Goal: Information Seeking & Learning: Learn about a topic

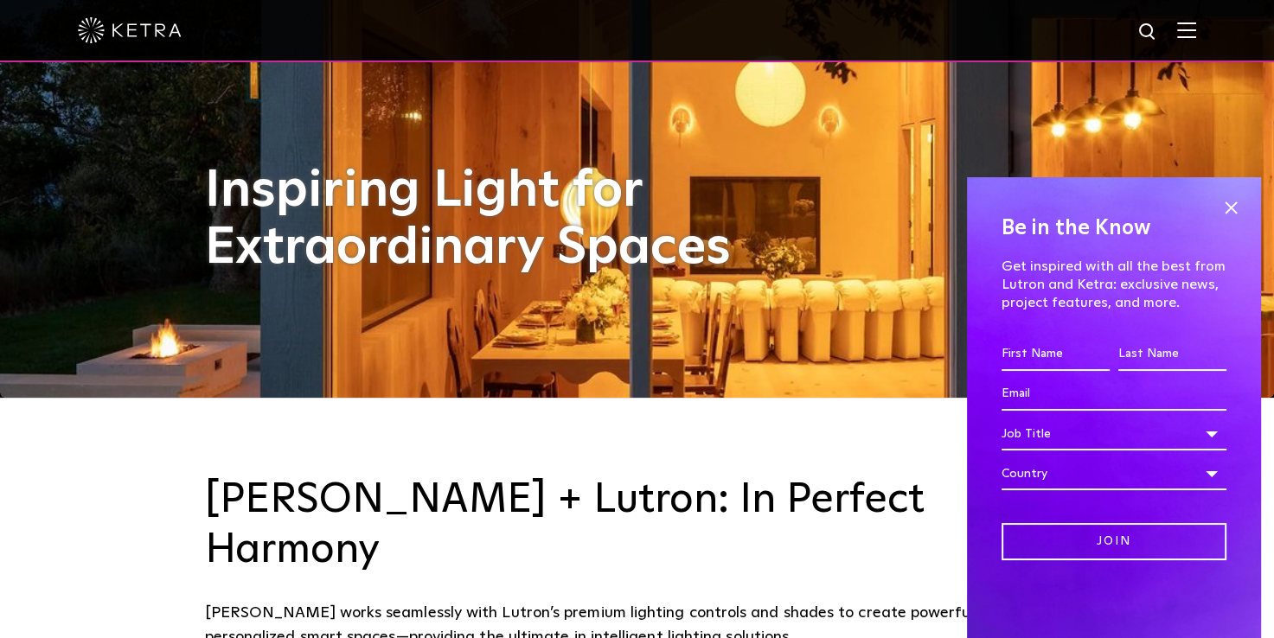
scroll to position [242, 0]
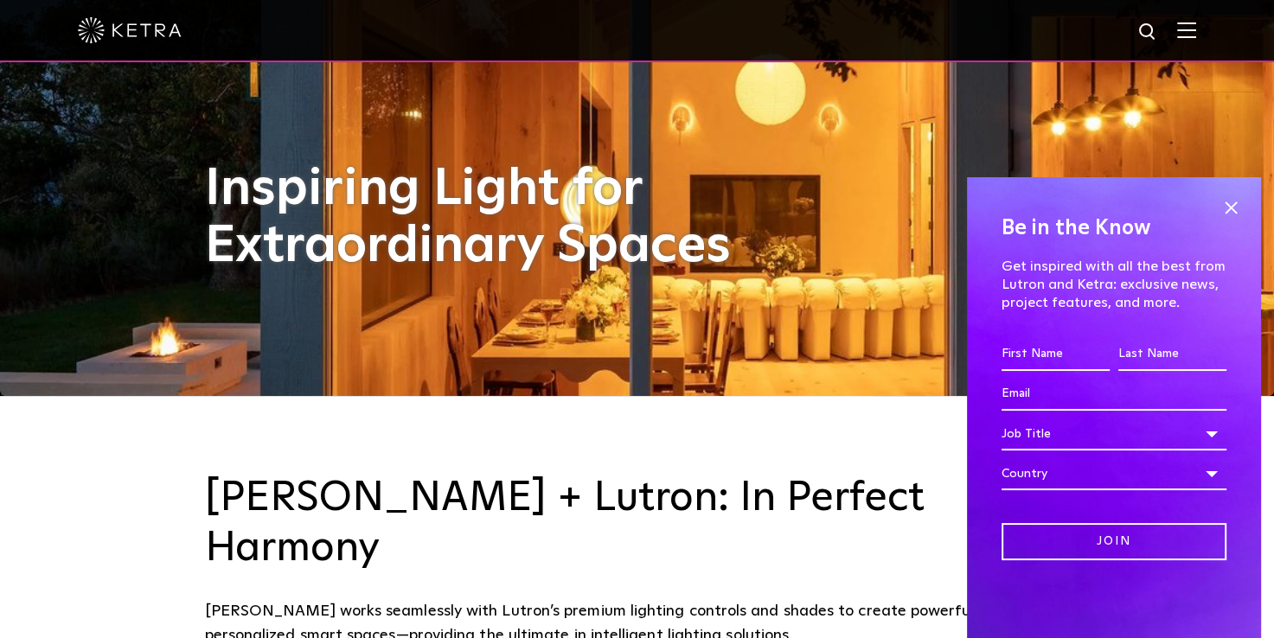
click at [1014, 361] on input "First name *" at bounding box center [1055, 354] width 108 height 33
type input "[PERSON_NAME]"
type input "[EMAIL_ADDRESS][DOMAIN_NAME]"
click at [1040, 445] on div "Job Title" at bounding box center [1113, 434] width 225 height 33
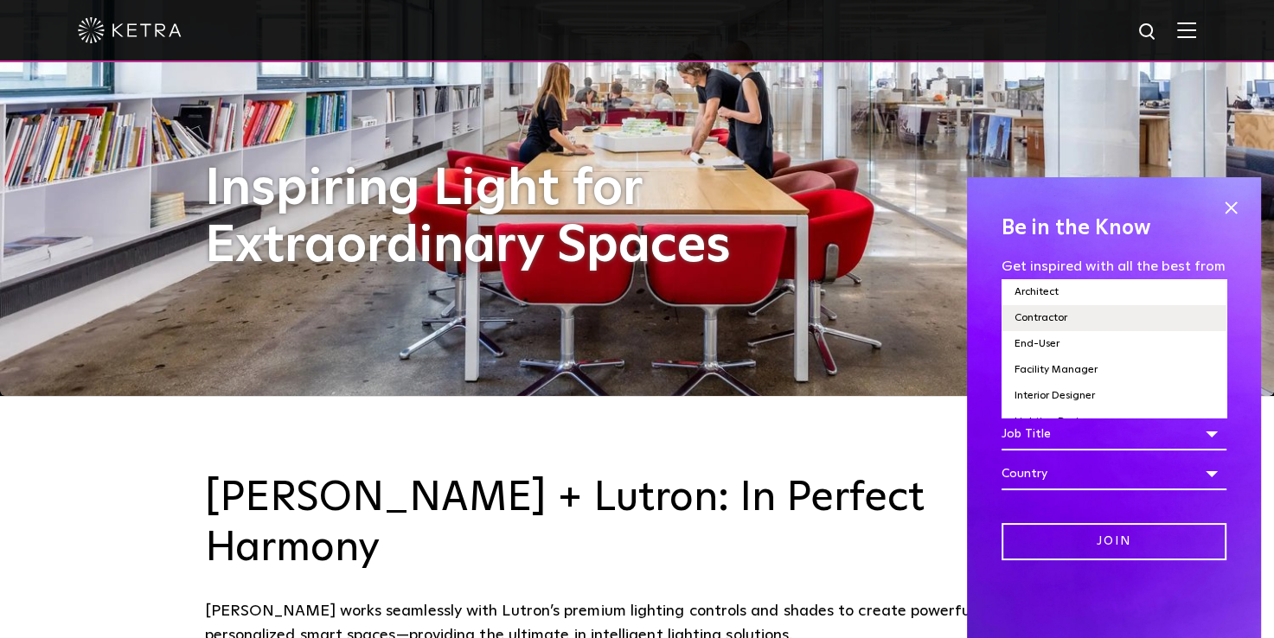
click at [1039, 325] on li "Contractor" at bounding box center [1113, 318] width 225 height 26
select select "Contractor"
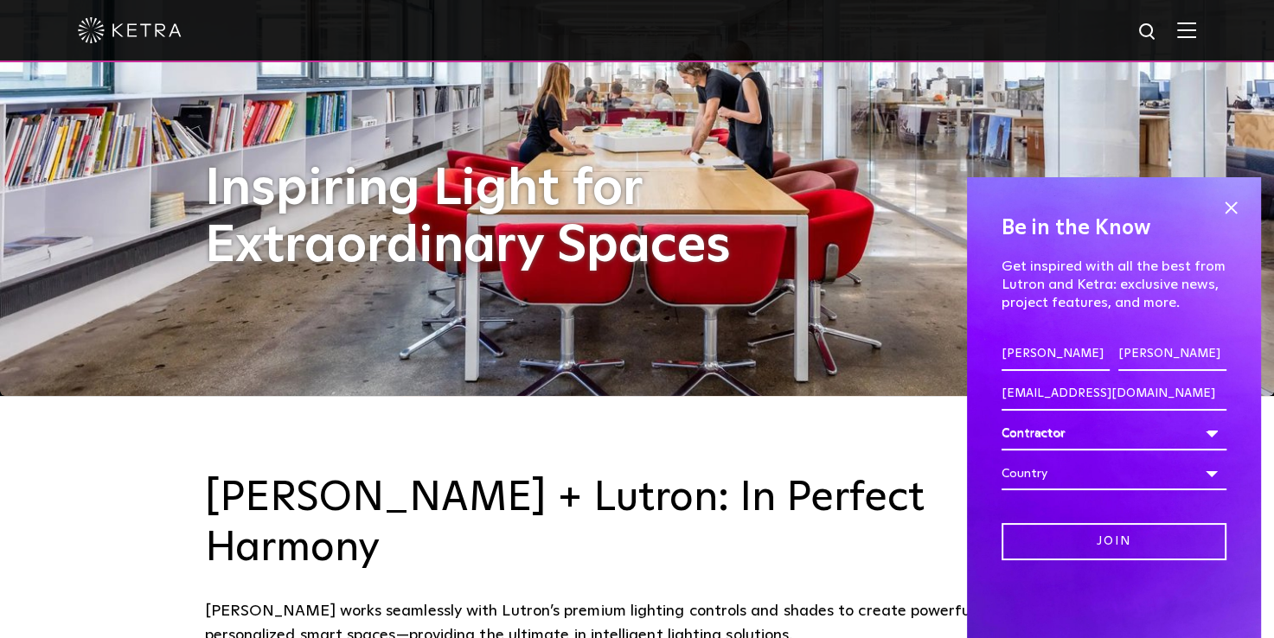
click at [1029, 479] on div "Country" at bounding box center [1113, 473] width 225 height 33
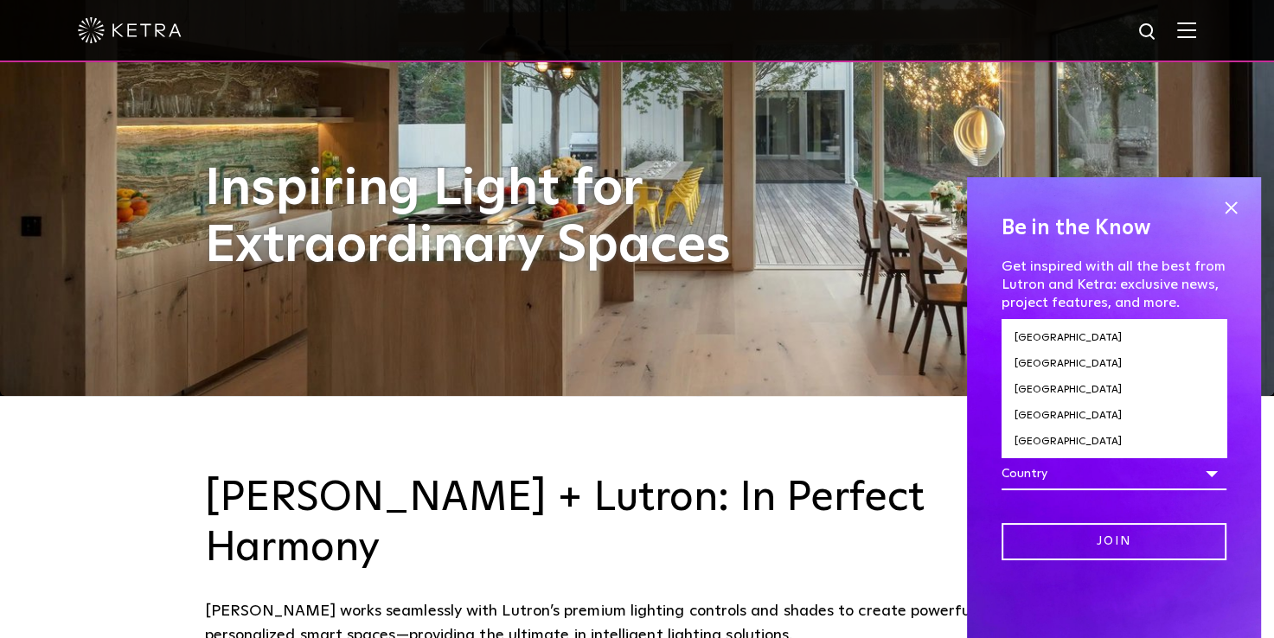
scroll to position [5915, 0]
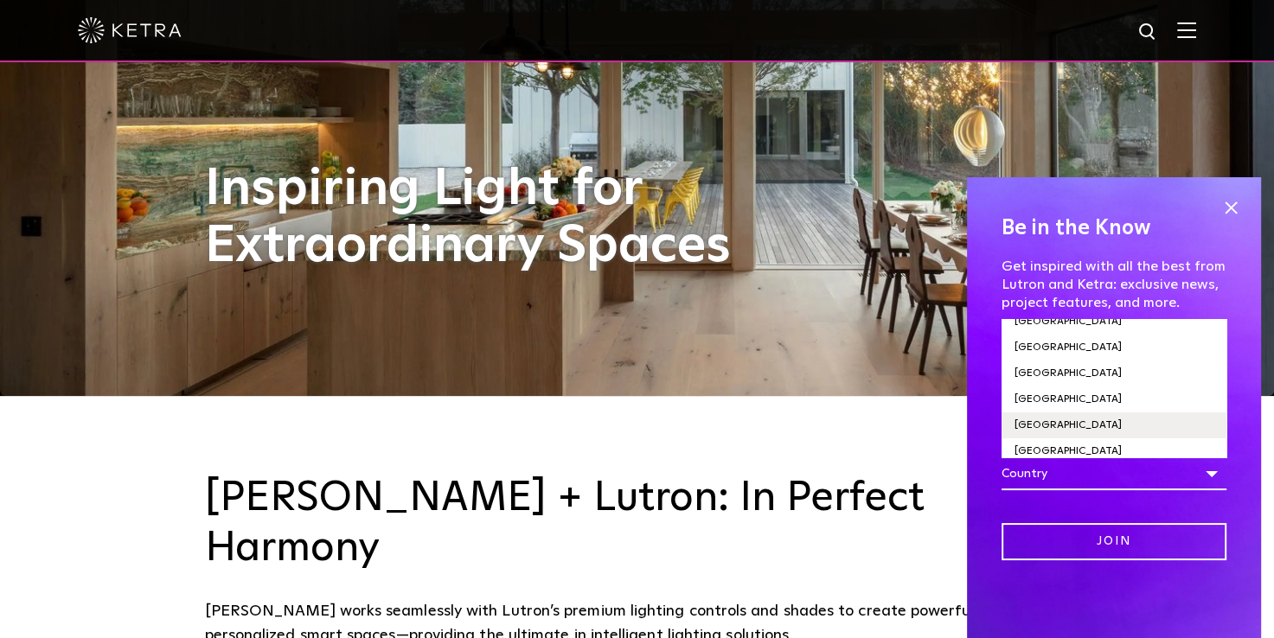
click at [1027, 413] on li "[GEOGRAPHIC_DATA]" at bounding box center [1113, 426] width 225 height 26
select select "[GEOGRAPHIC_DATA]"
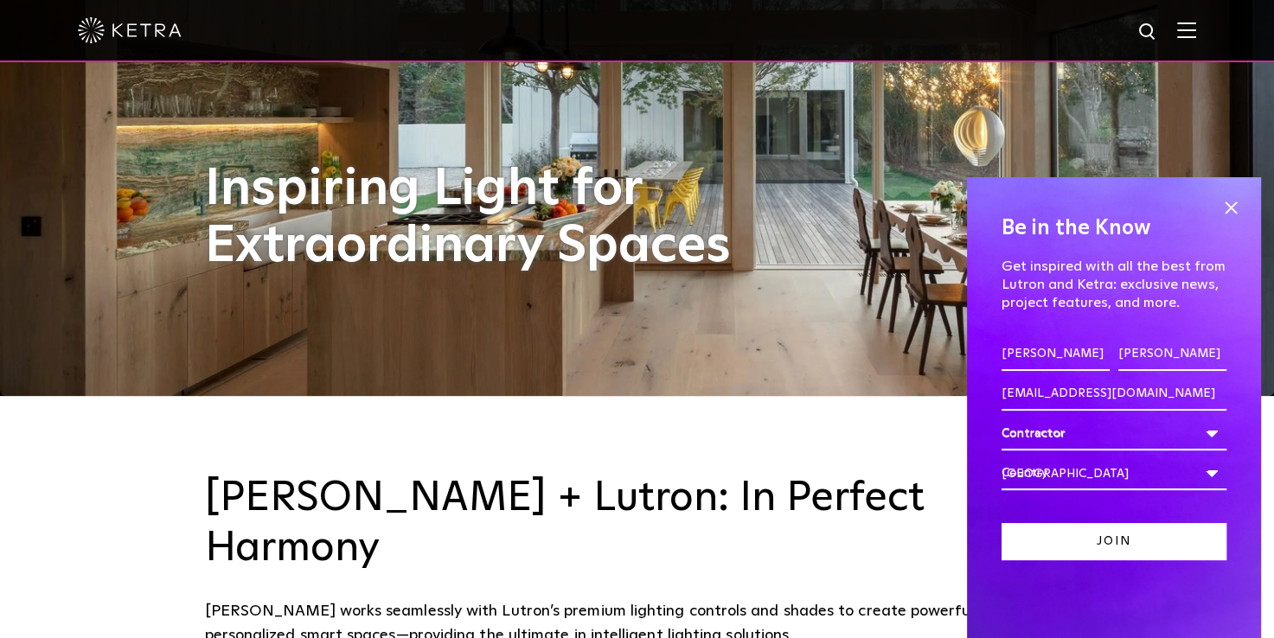
click at [1086, 550] on input "Join" at bounding box center [1113, 541] width 225 height 37
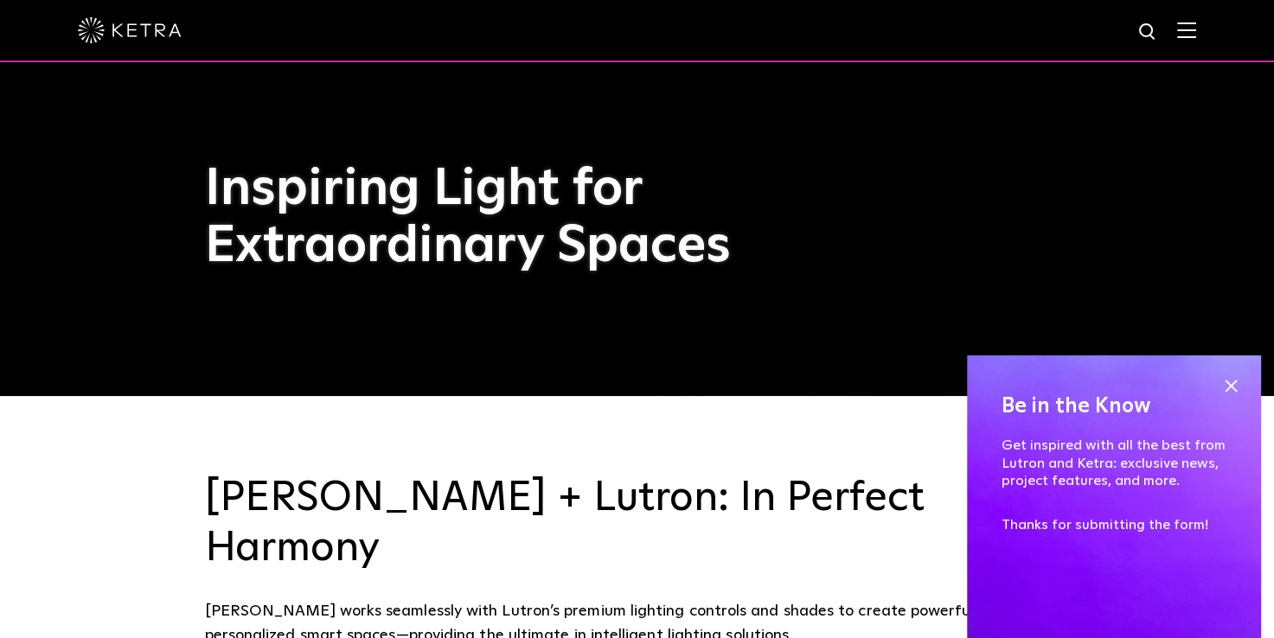
click at [1196, 30] on img at bounding box center [1186, 30] width 19 height 16
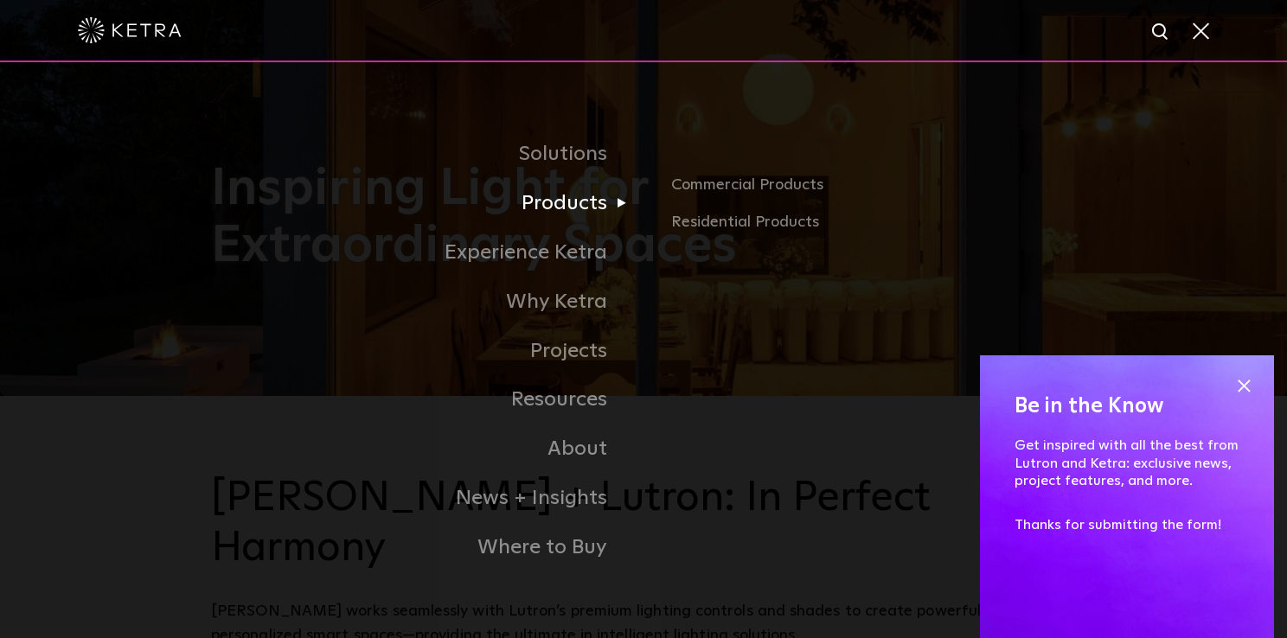
click at [574, 208] on link "Products" at bounding box center [427, 203] width 432 height 49
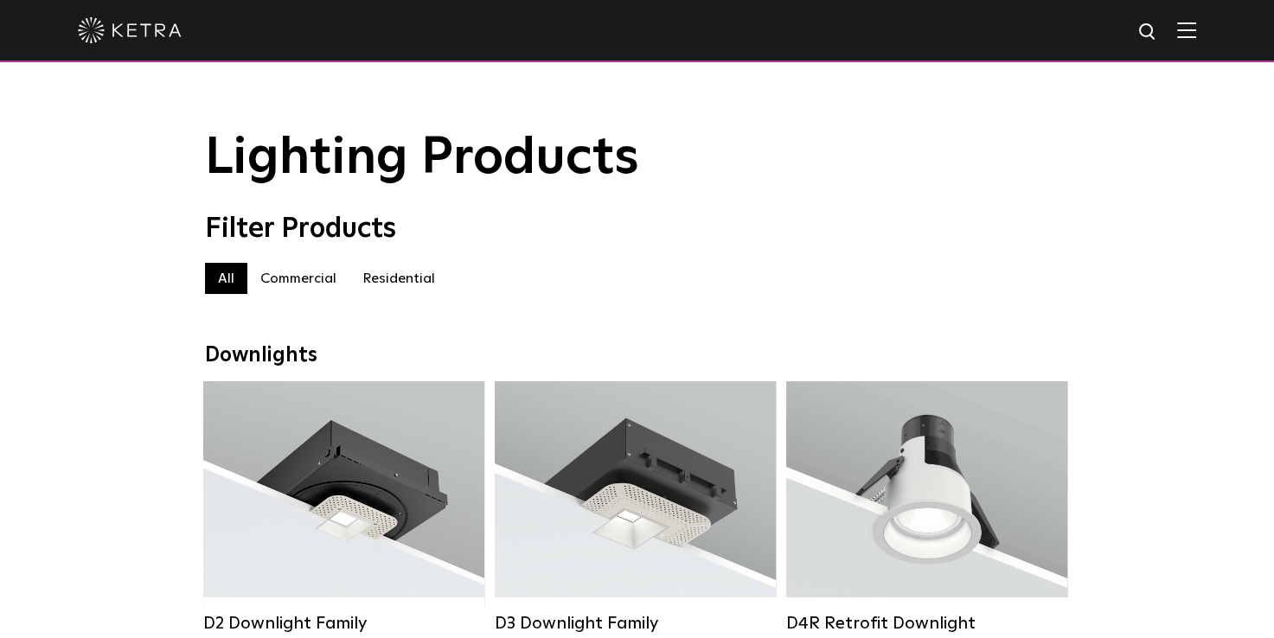
select select "Contractor"
select select "[GEOGRAPHIC_DATA]"
select select "Contractor"
select select "[GEOGRAPHIC_DATA]"
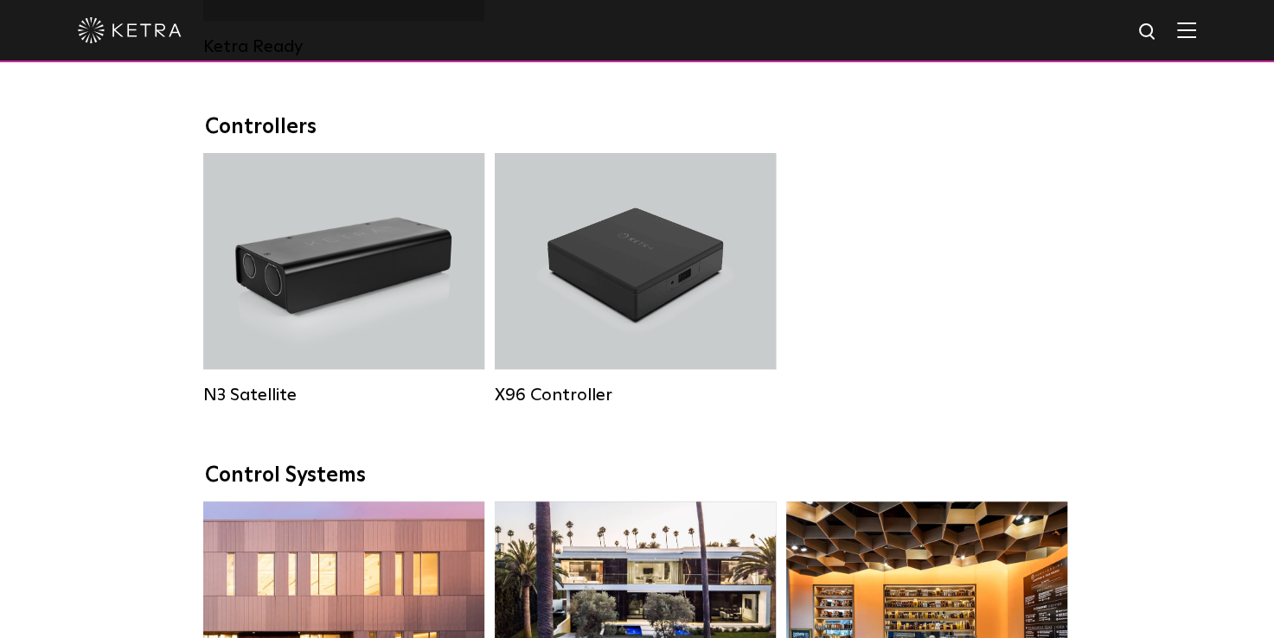
scroll to position [2283, 0]
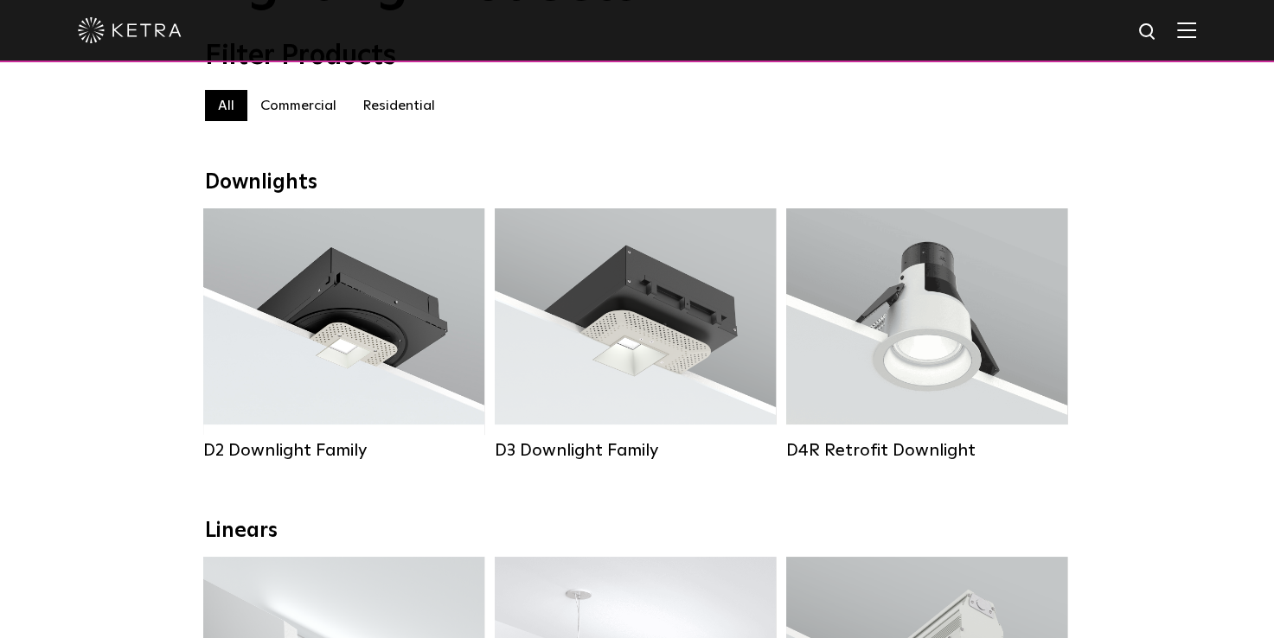
scroll to position [208, 0]
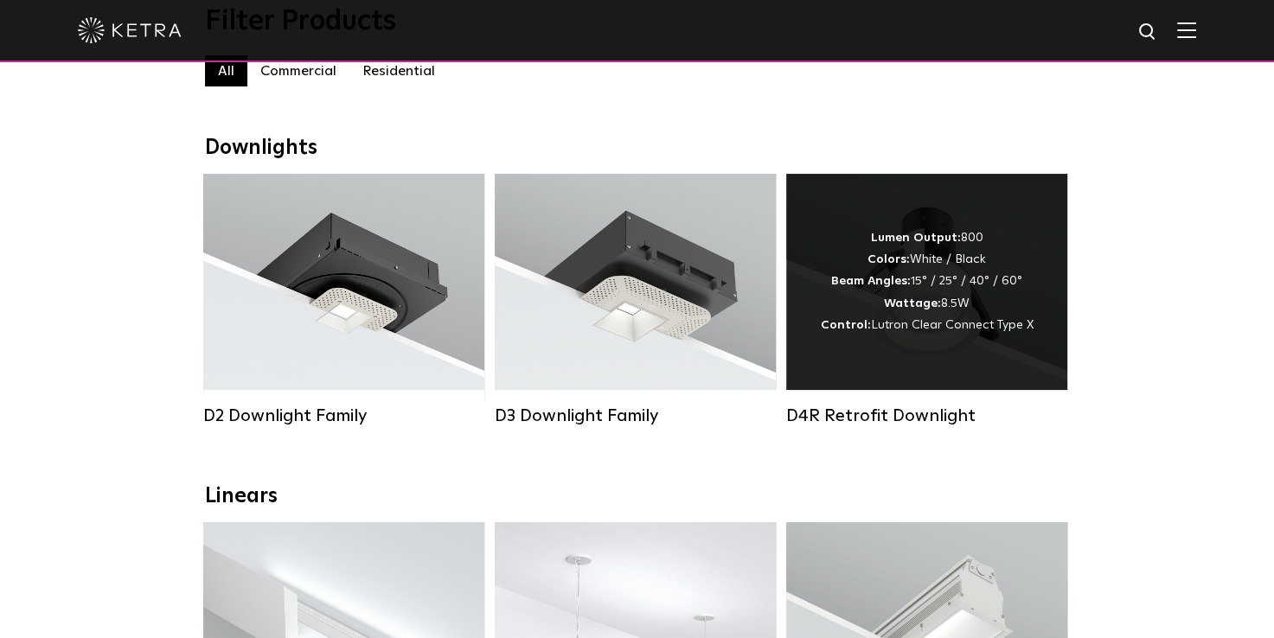
click at [910, 385] on div "Lumen Output: 800 Colors: White / Black Beam Angles: 15° / 25° / 40° / 60° Watt…" at bounding box center [926, 282] width 281 height 216
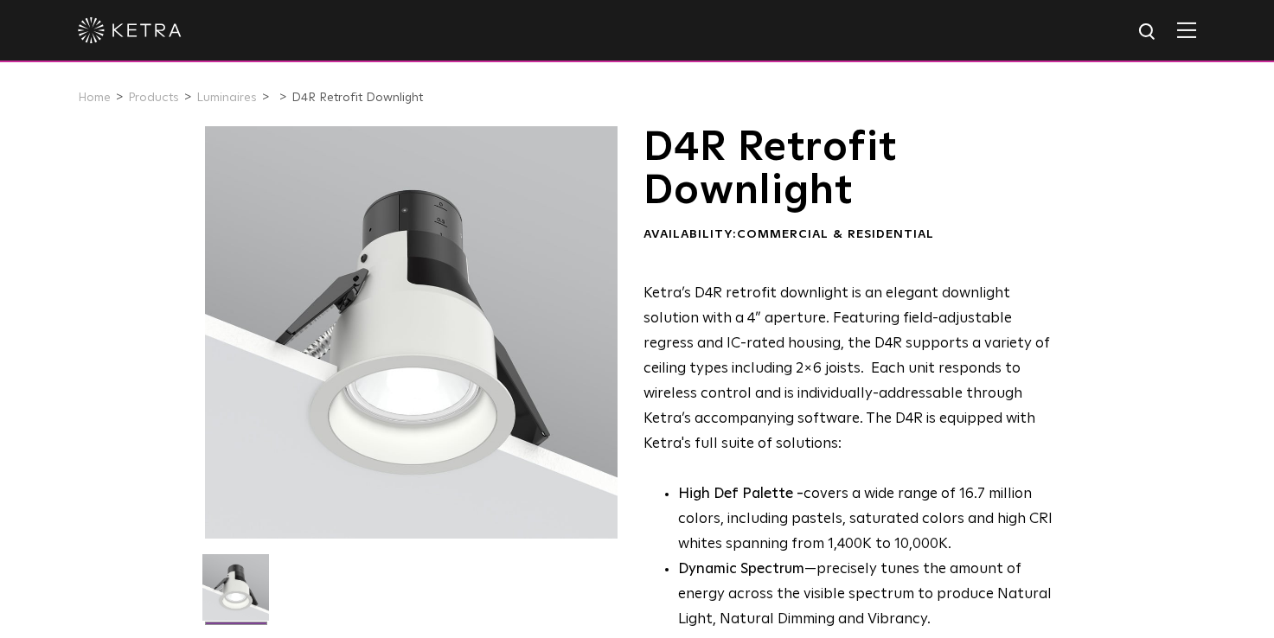
select select "Contractor"
select select "[GEOGRAPHIC_DATA]"
select select "Contractor"
select select "[GEOGRAPHIC_DATA]"
click at [124, 429] on div "D4R Retrofit Downlight Availability: Commercial & Residential Ketra’s D4R retro…" at bounding box center [637, 571] width 1274 height 890
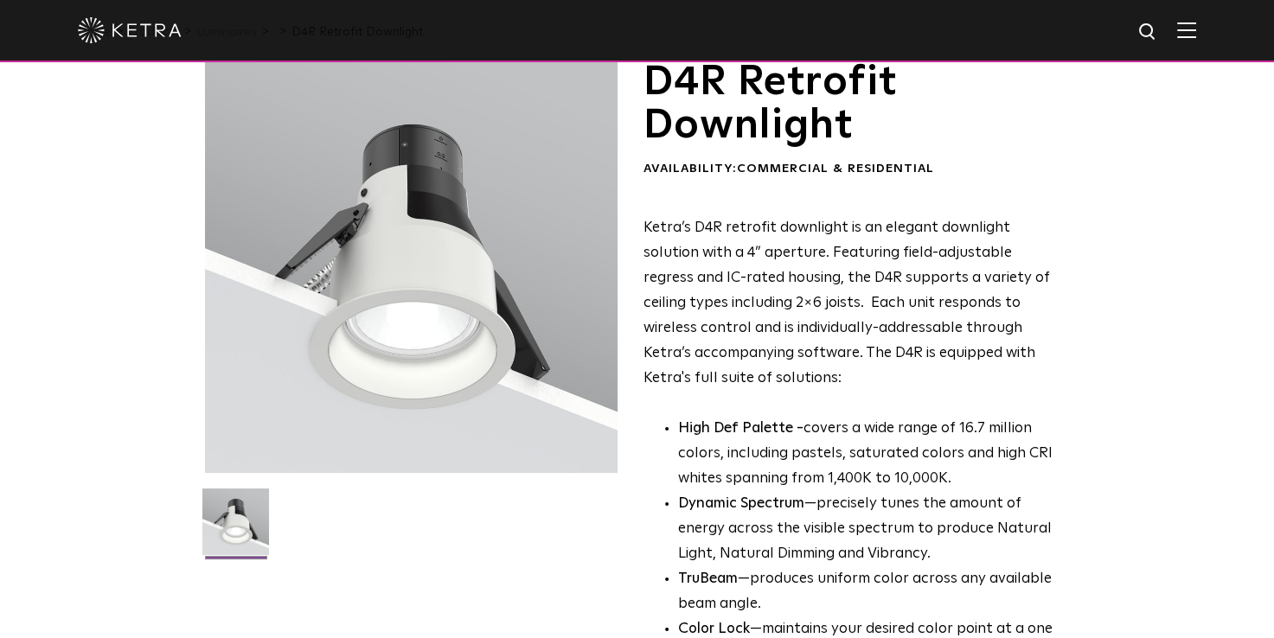
scroll to position [69, 0]
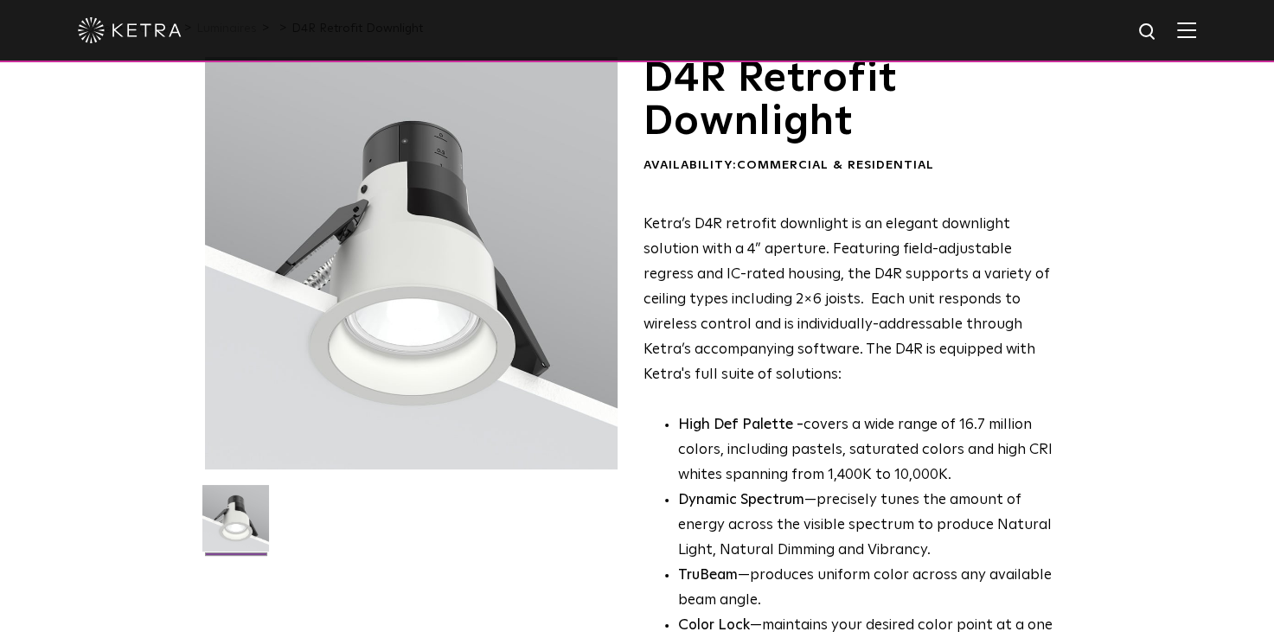
click at [321, 251] on div at bounding box center [411, 263] width 413 height 413
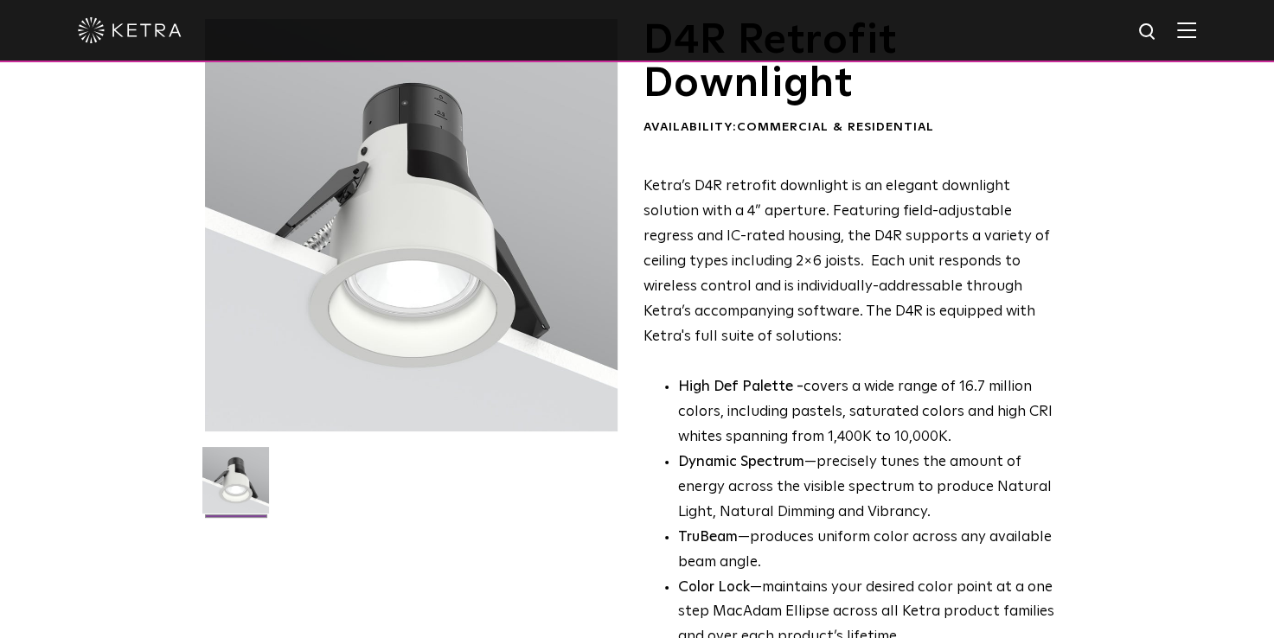
scroll to position [0, 0]
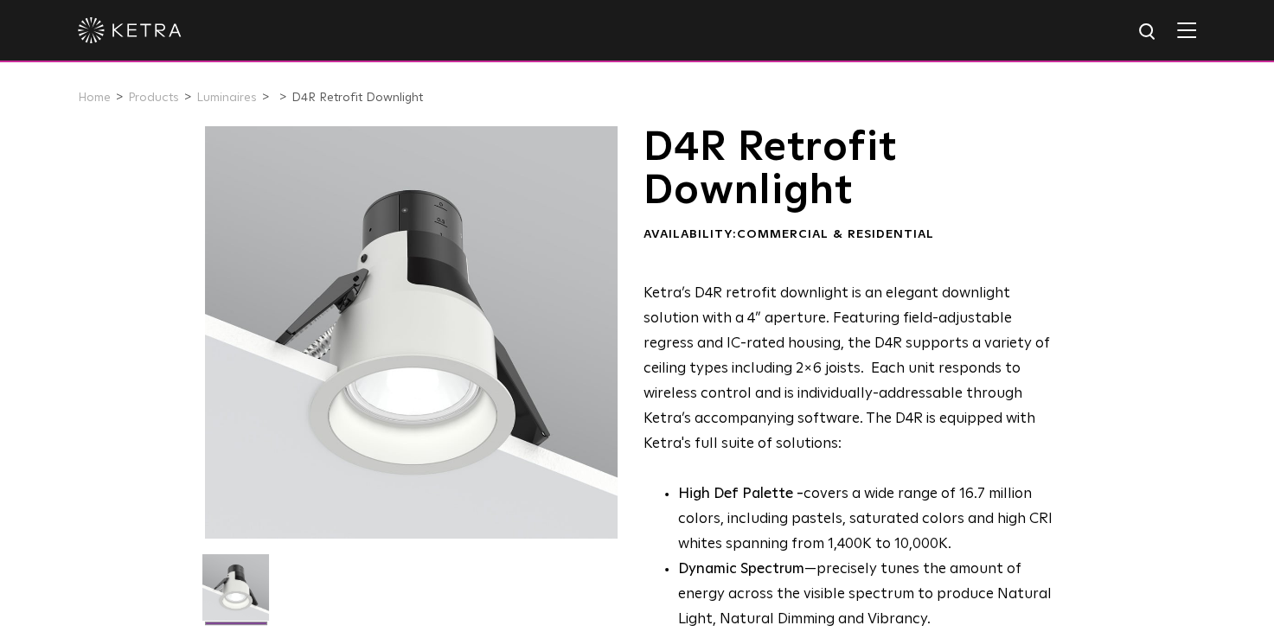
click at [1196, 27] on img at bounding box center [1186, 30] width 19 height 16
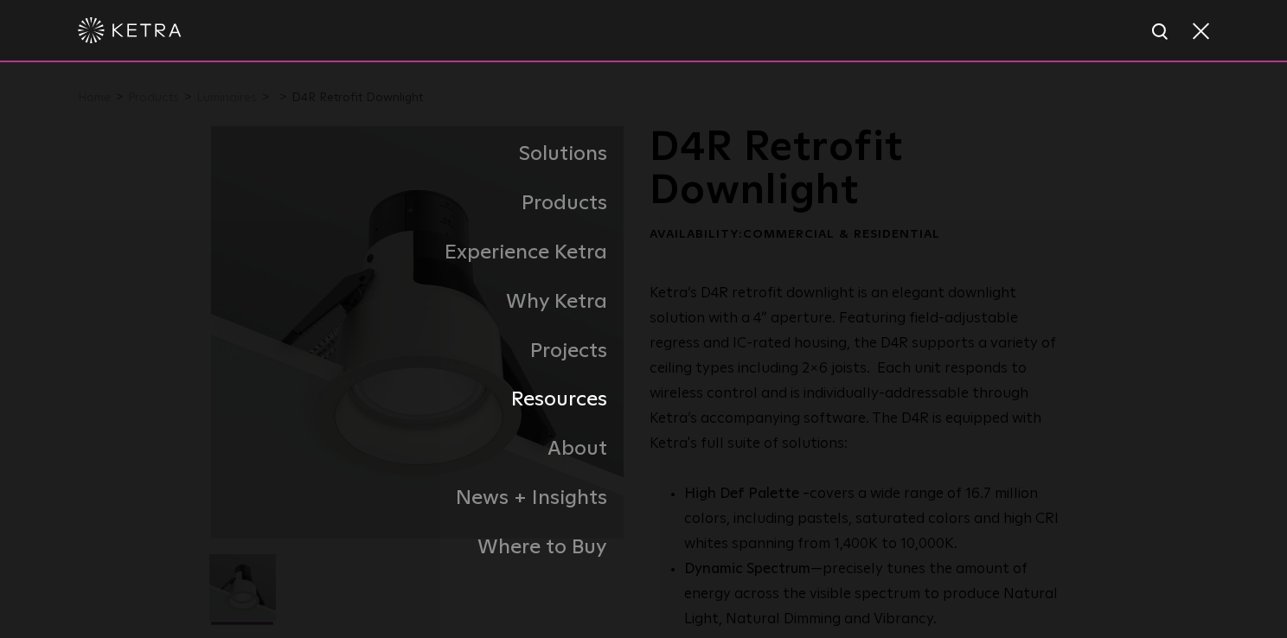
click at [584, 408] on link "Resources" at bounding box center [427, 399] width 432 height 49
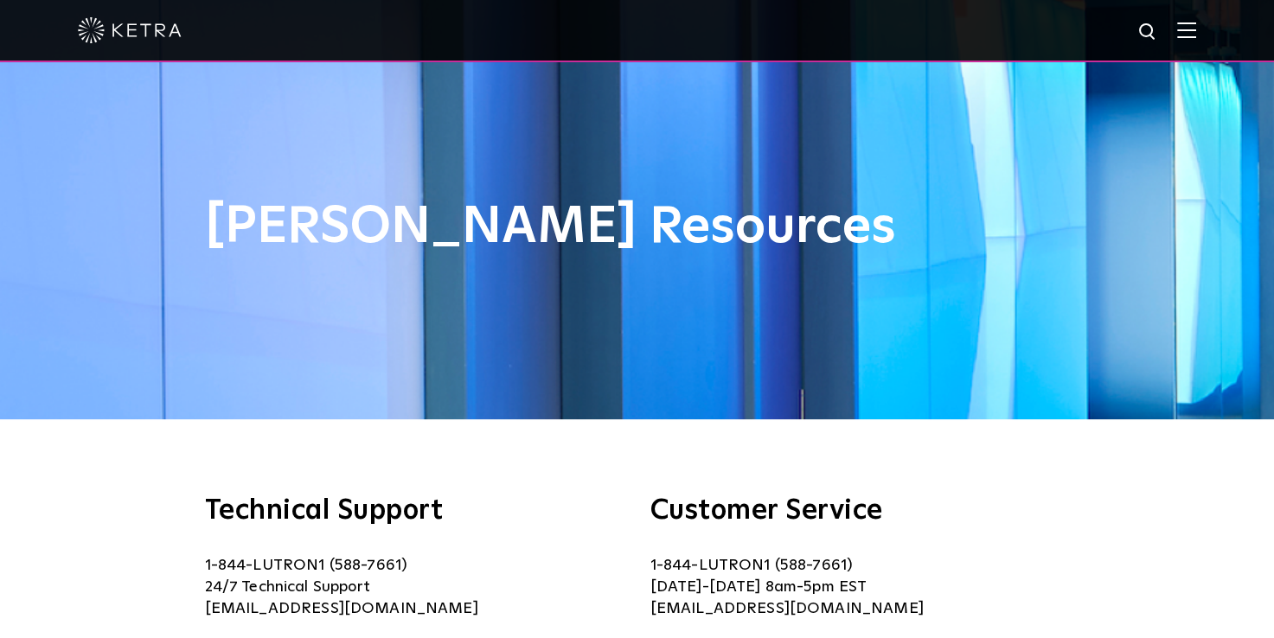
select select "Contractor"
select select "[GEOGRAPHIC_DATA]"
select select "Contractor"
select select "[GEOGRAPHIC_DATA]"
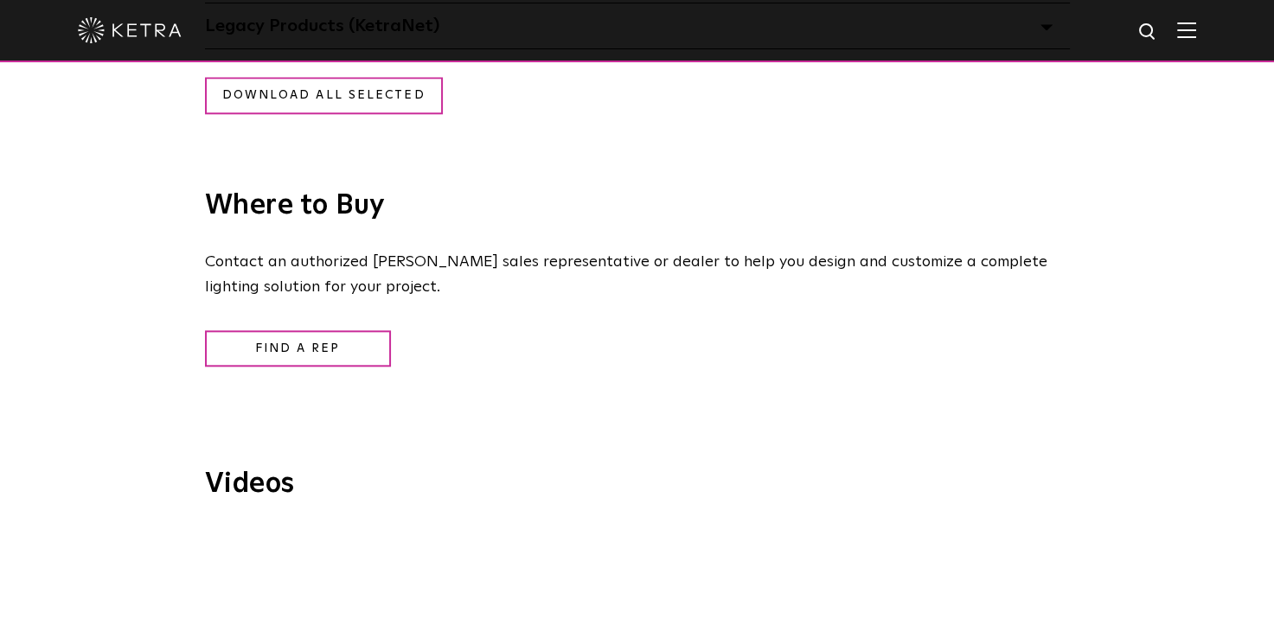
scroll to position [1764, 0]
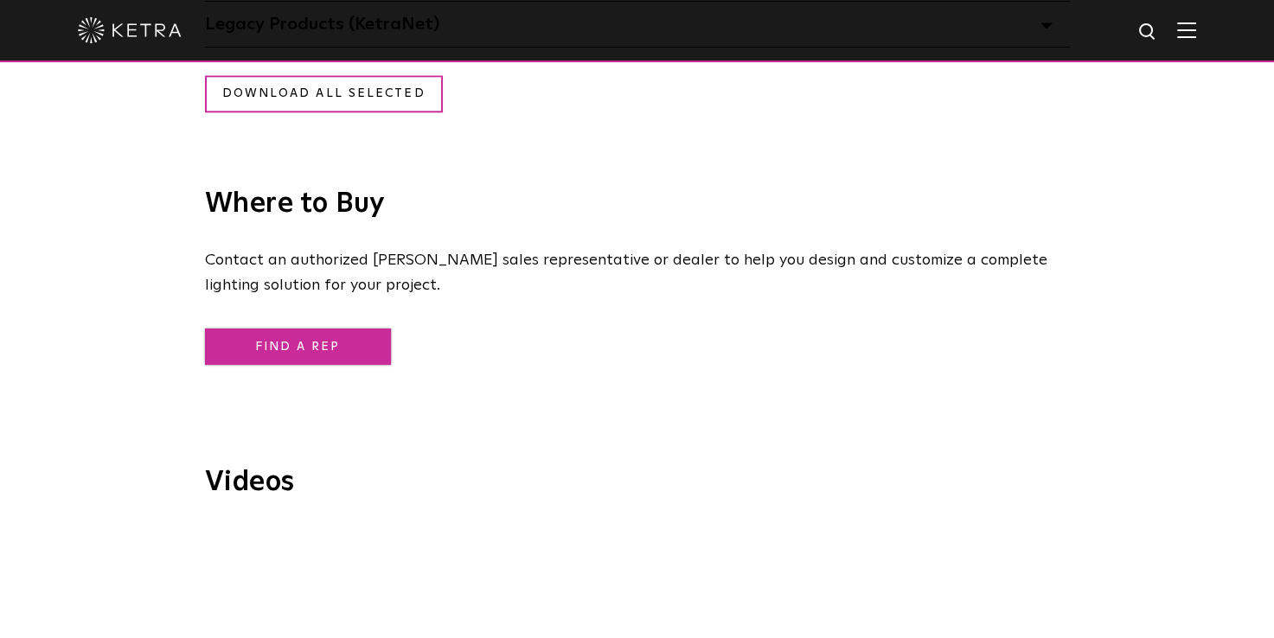
click at [326, 355] on link "Find a Rep" at bounding box center [298, 347] width 186 height 37
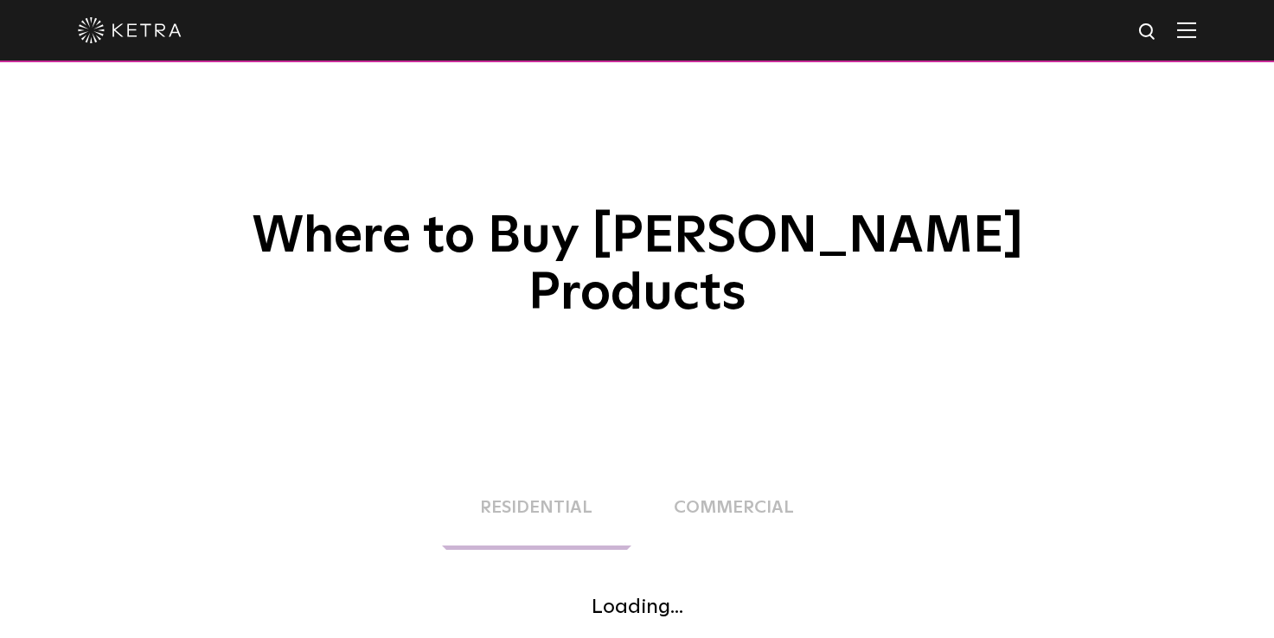
select select "Contractor"
select select "[GEOGRAPHIC_DATA]"
select select "Contractor"
select select "[GEOGRAPHIC_DATA]"
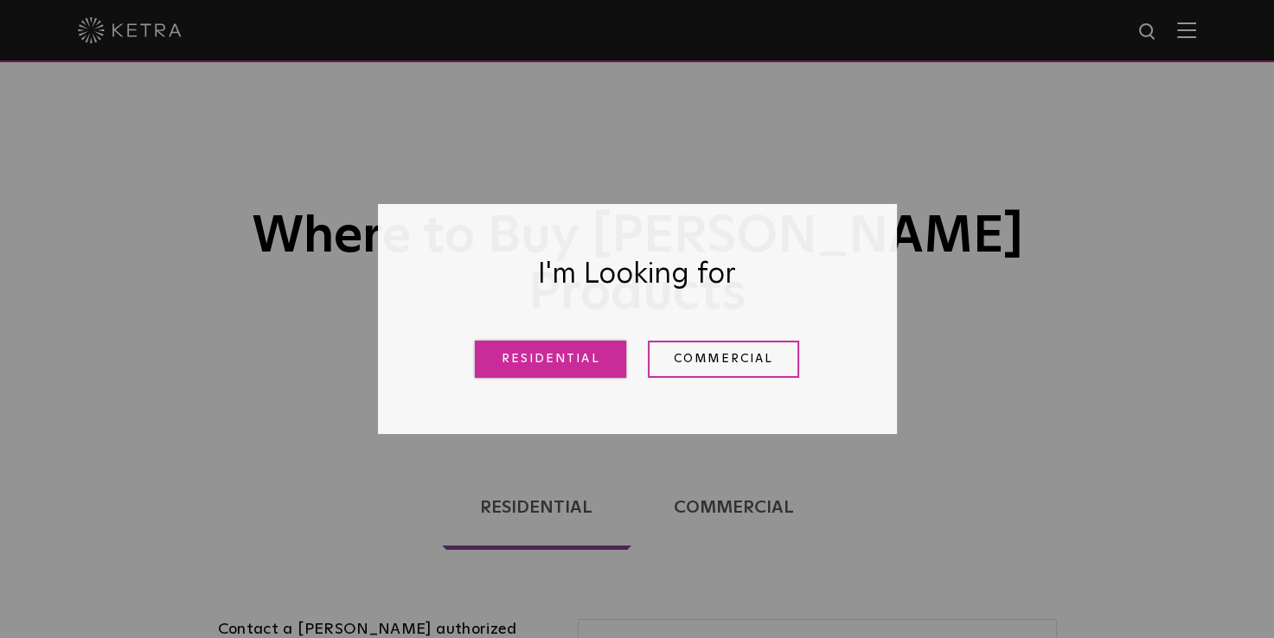
click at [551, 355] on link "Residential" at bounding box center [550, 359] width 151 height 37
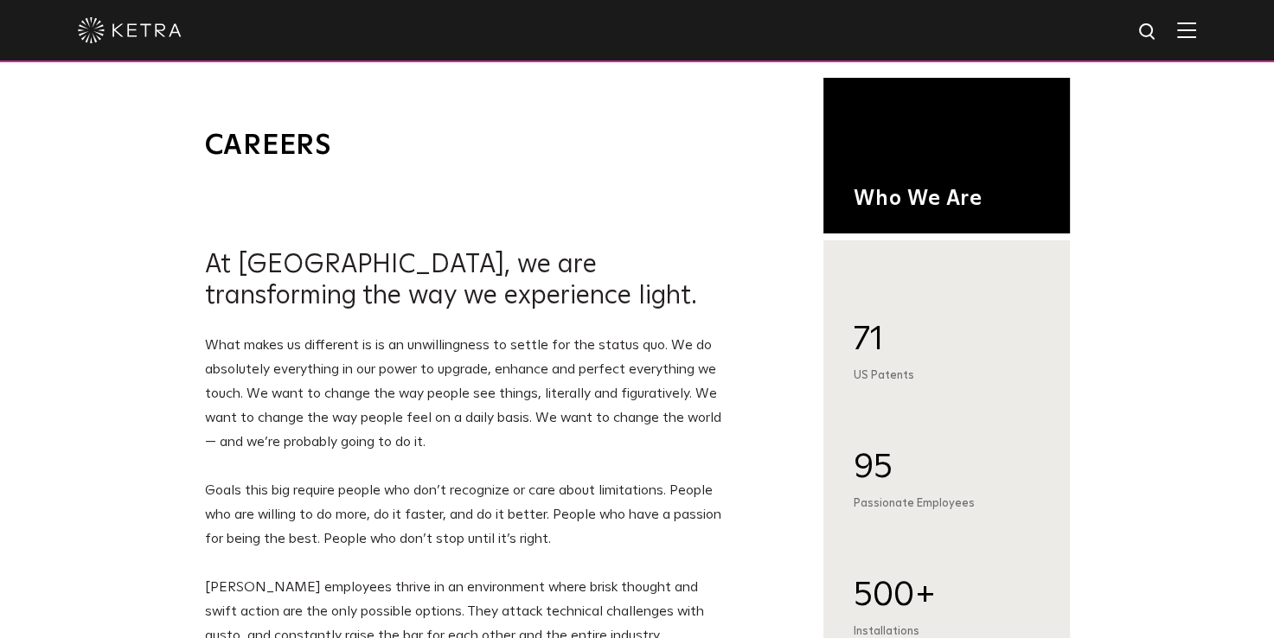
select select "Contractor"
select select "[GEOGRAPHIC_DATA]"
select select "Contractor"
select select "[GEOGRAPHIC_DATA]"
click at [131, 330] on div "Who We Are 71 US Patents 95 Passionate Employees 500+ Installations 3,000,000+ …" at bounding box center [637, 612] width 1274 height 1056
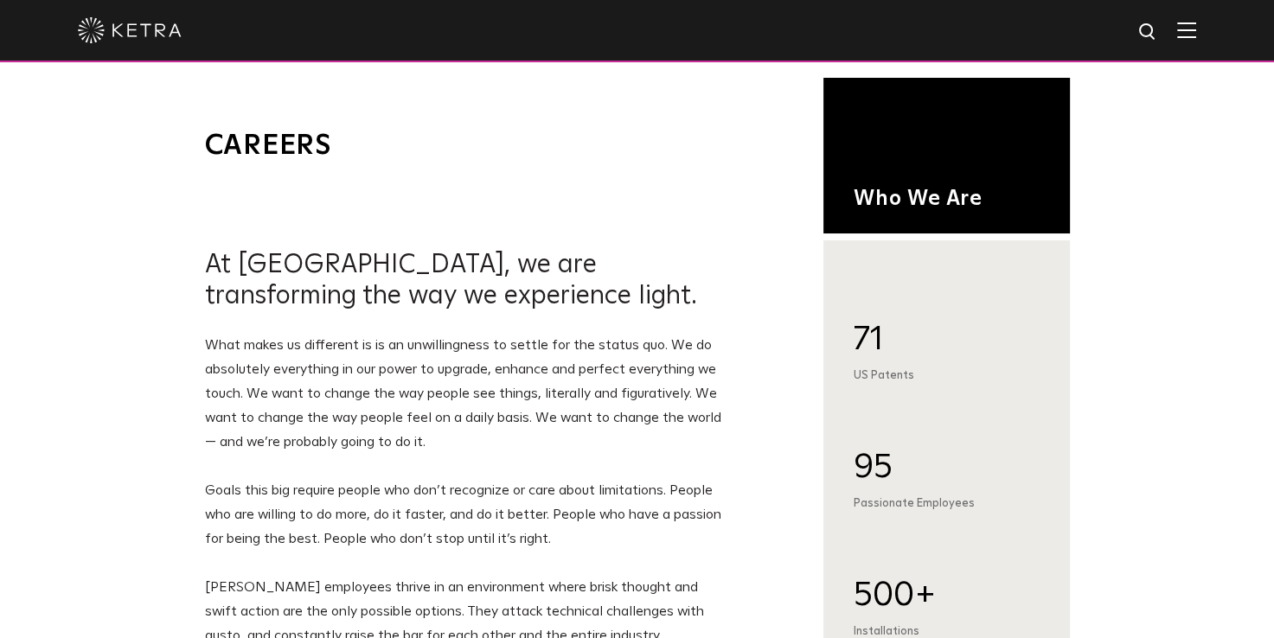
click at [1196, 35] on img at bounding box center [1186, 30] width 19 height 16
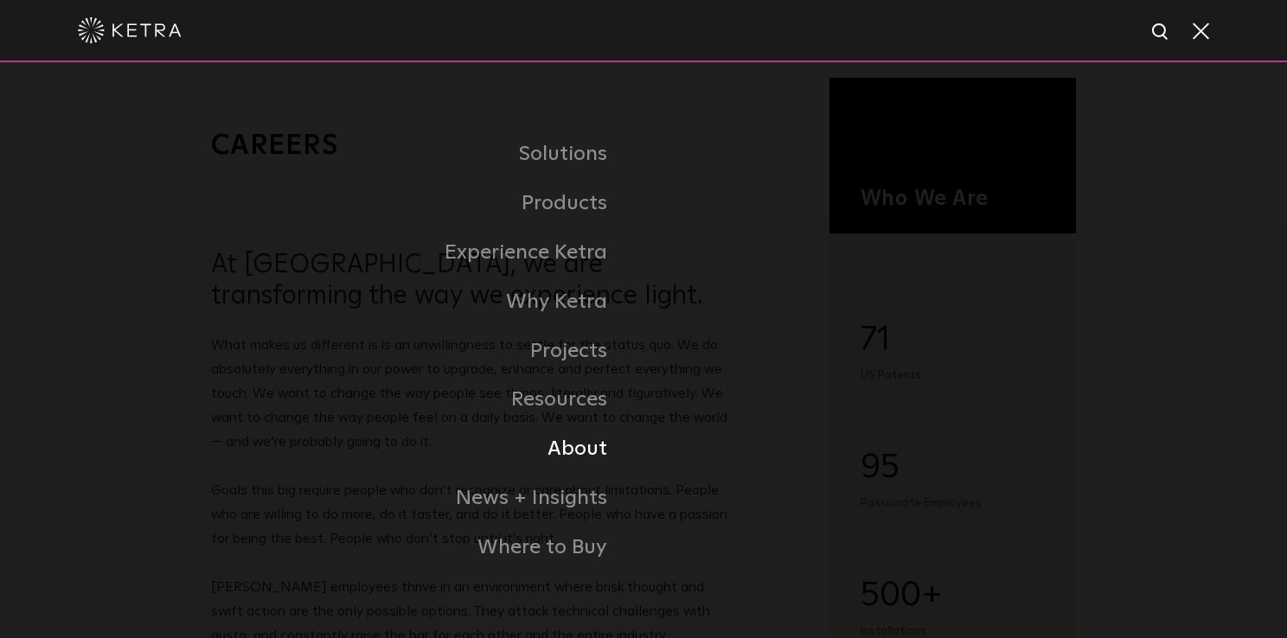
click at [592, 465] on link "About" at bounding box center [427, 449] width 432 height 49
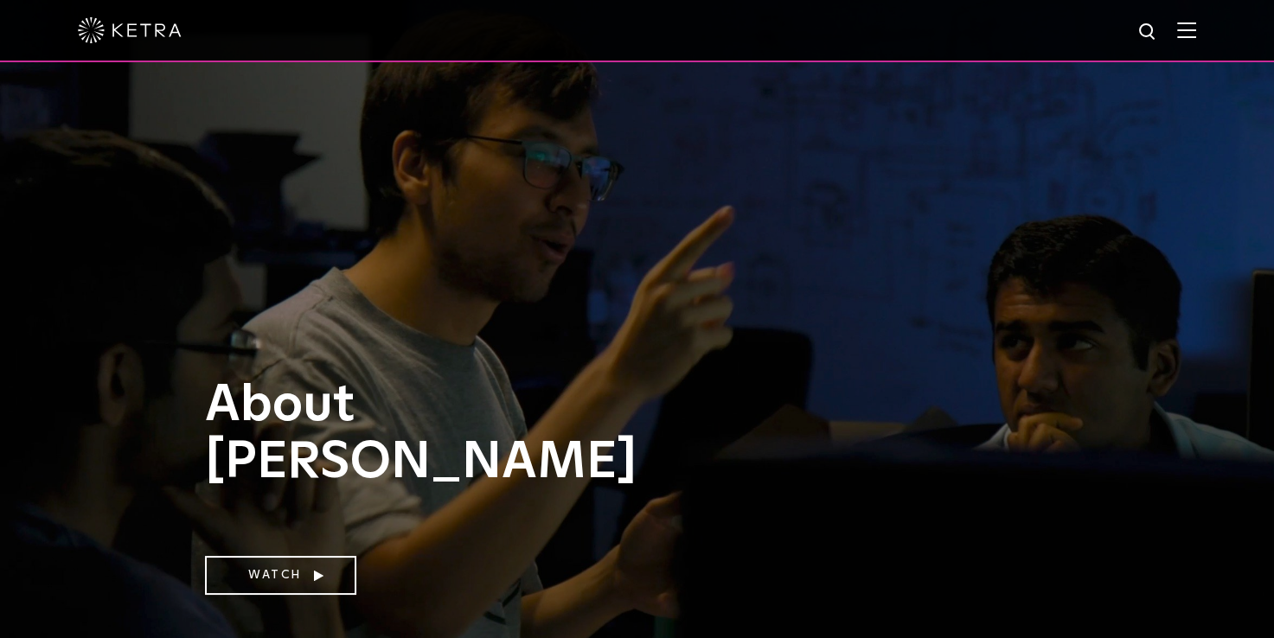
select select "Contractor"
select select "[GEOGRAPHIC_DATA]"
select select "Contractor"
select select "[GEOGRAPHIC_DATA]"
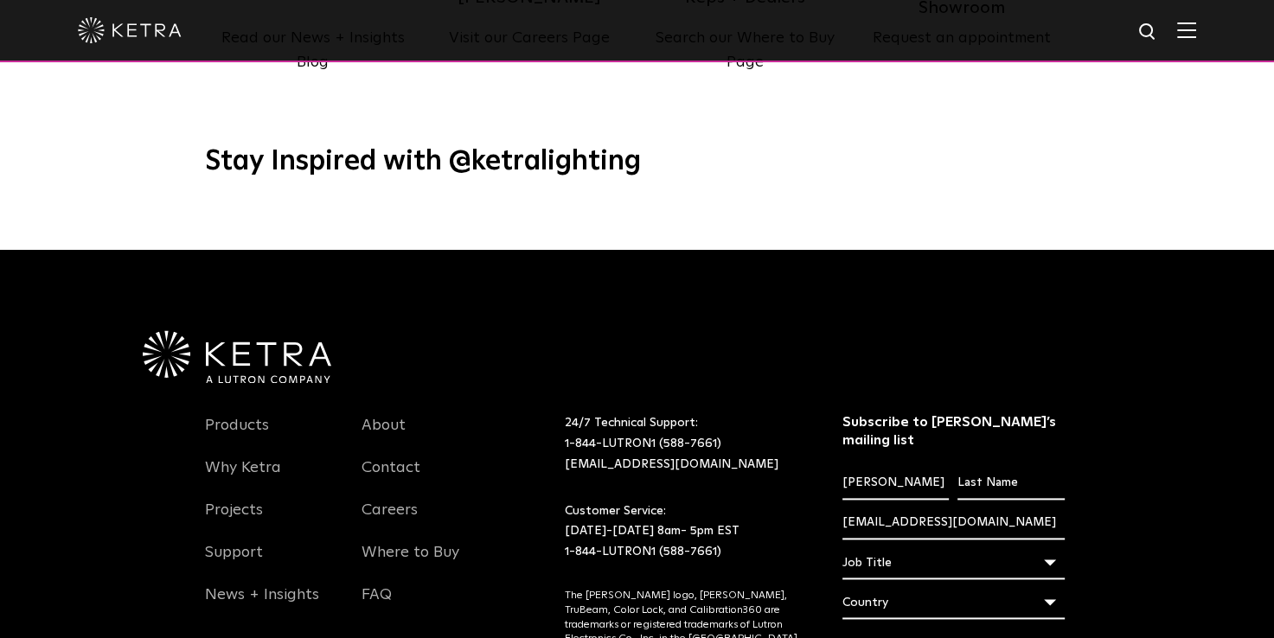
scroll to position [2145, 0]
